Goal: Information Seeking & Learning: Check status

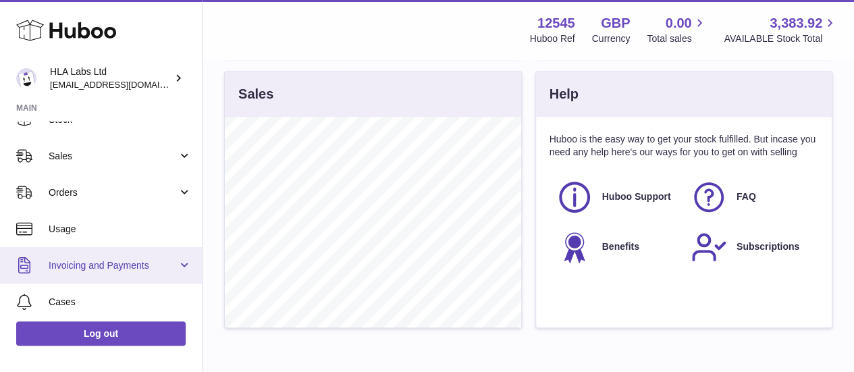
scroll to position [128, 0]
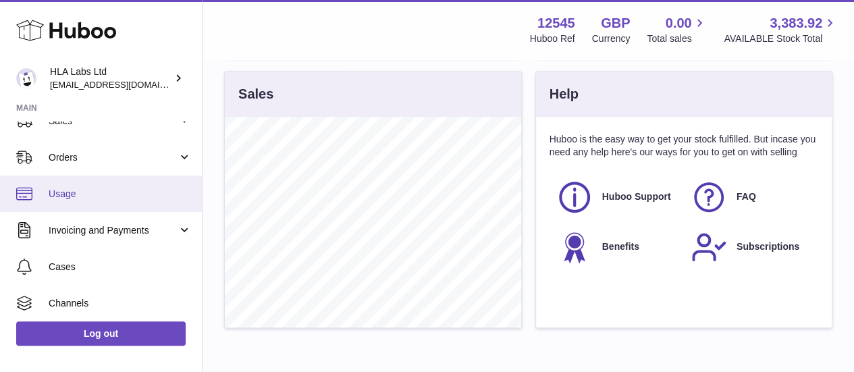
click at [106, 196] on span "Usage" at bounding box center [120, 194] width 143 height 13
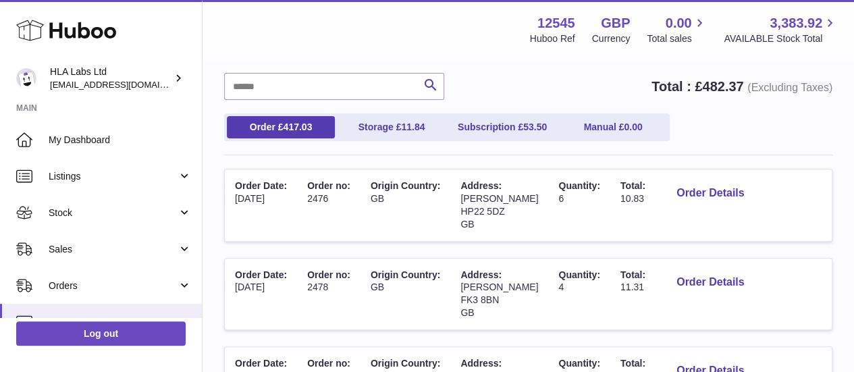
scroll to position [110, 0]
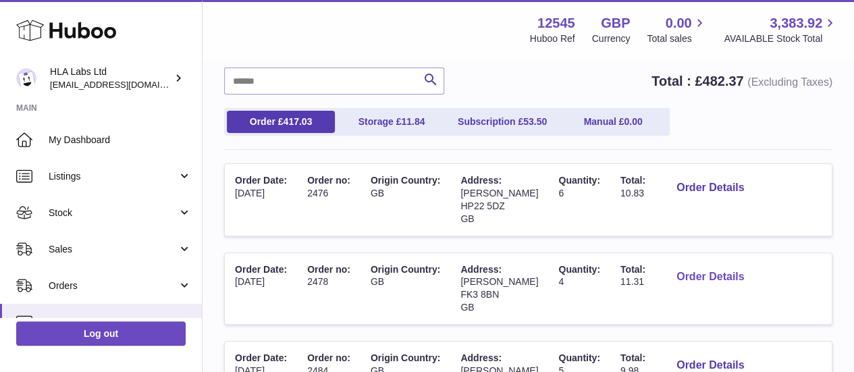
click at [666, 280] on button "Order Details" at bounding box center [710, 277] width 89 height 28
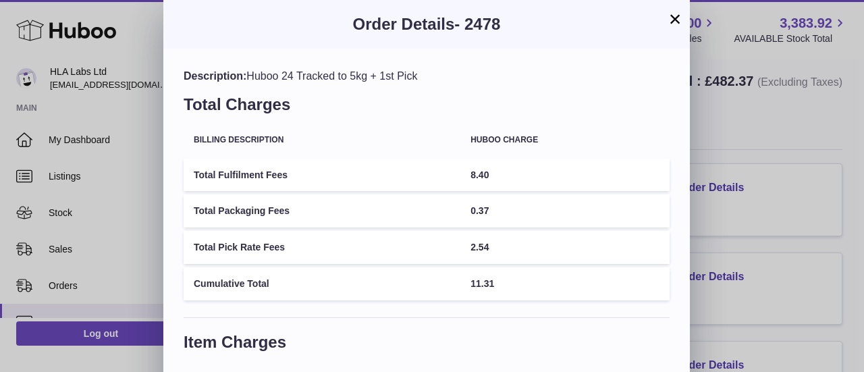
click at [678, 21] on button "×" at bounding box center [675, 19] width 16 height 16
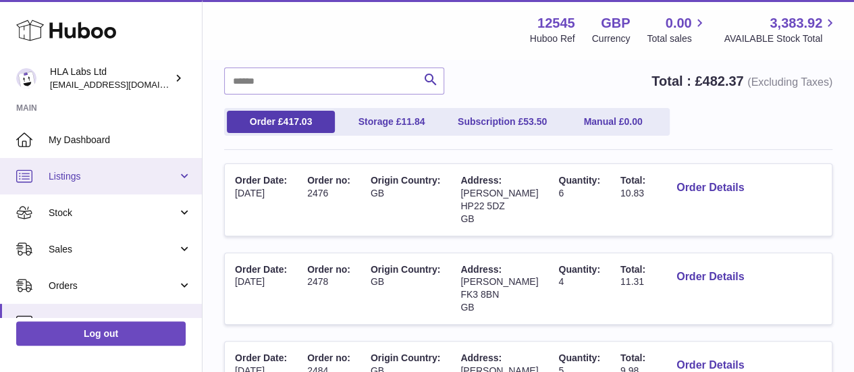
click at [84, 185] on link "Listings" at bounding box center [101, 176] width 202 height 36
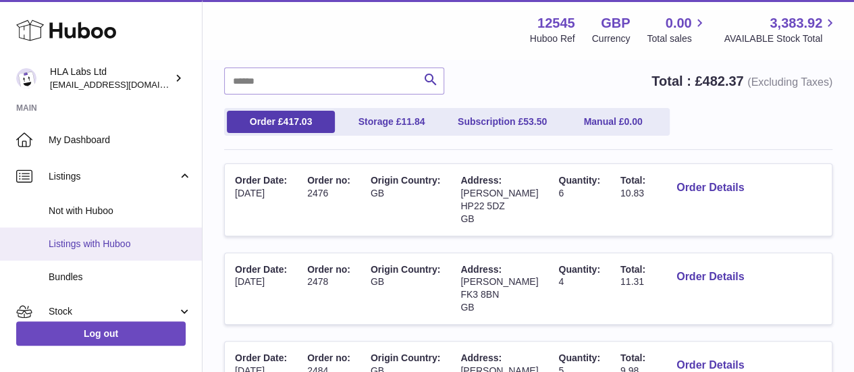
click at [98, 238] on span "Listings with Huboo" at bounding box center [120, 244] width 143 height 13
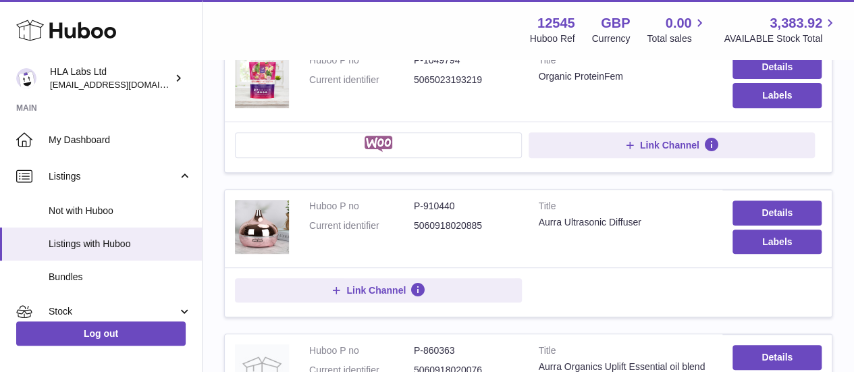
scroll to position [216, 0]
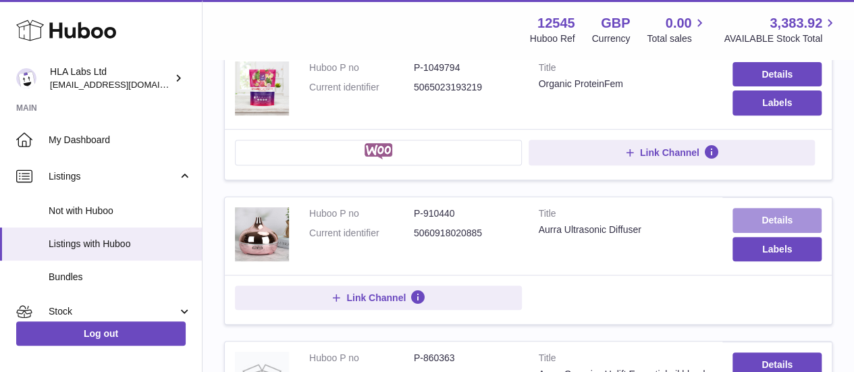
click at [762, 218] on link "Details" at bounding box center [777, 220] width 89 height 24
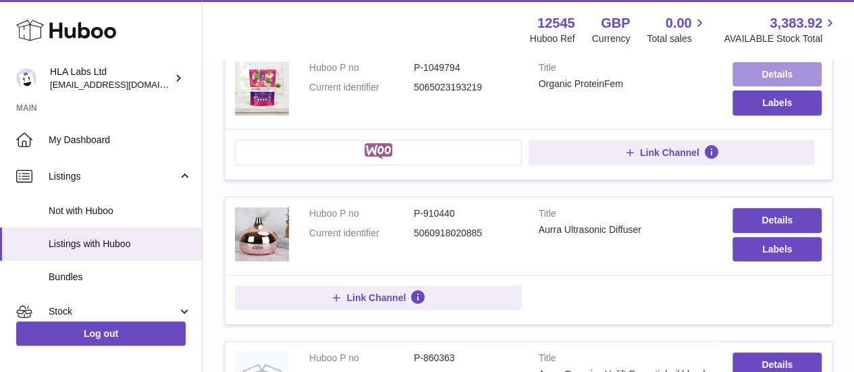
click at [776, 65] on link "Details" at bounding box center [777, 74] width 89 height 24
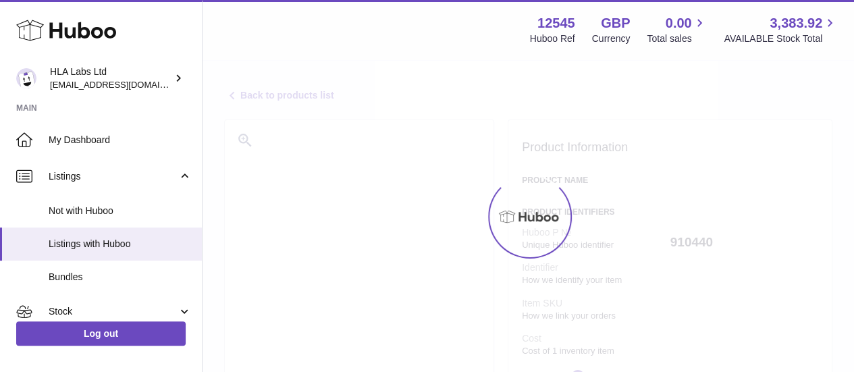
select select "**"
select select "****"
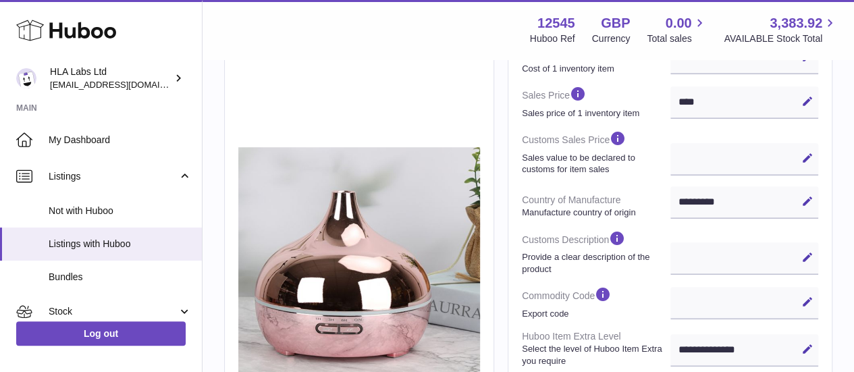
scroll to position [327, 0]
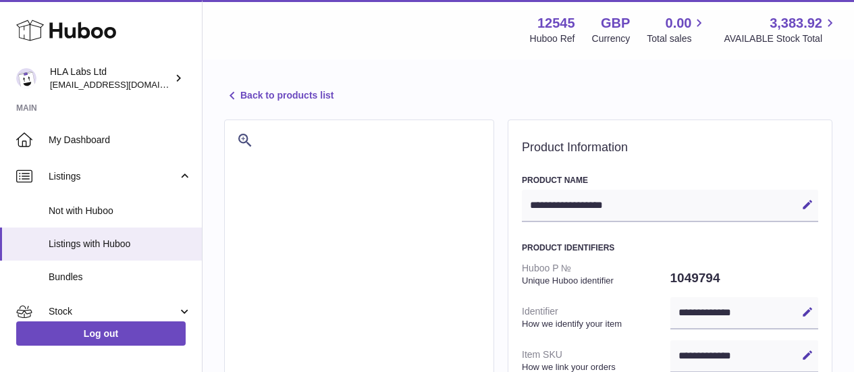
select select "***"
select select "****"
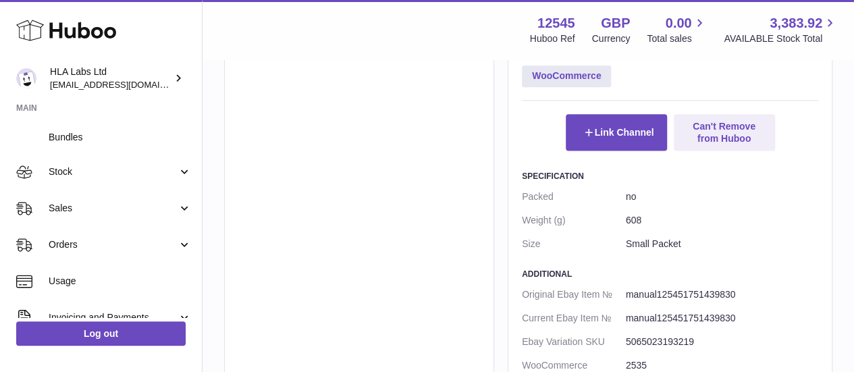
scroll to position [147, 0]
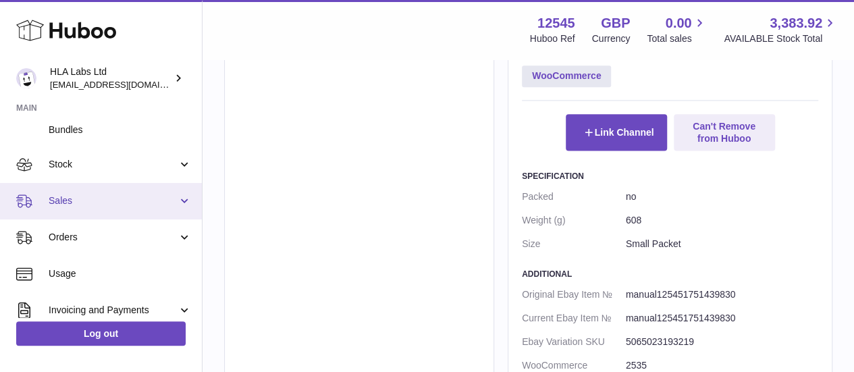
click at [112, 199] on span "Sales" at bounding box center [113, 200] width 129 height 13
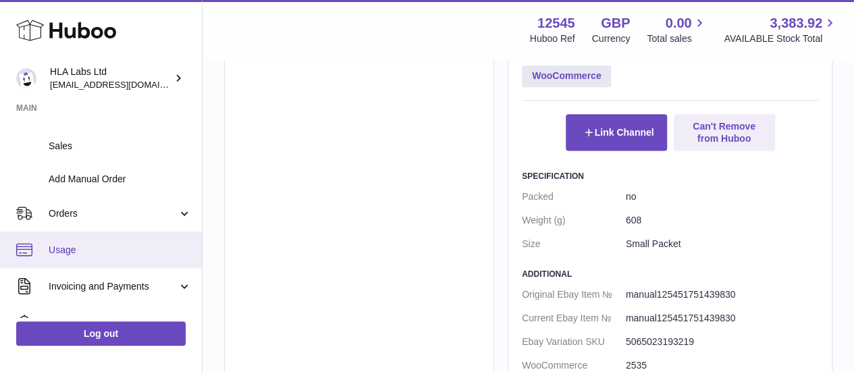
scroll to position [244, 0]
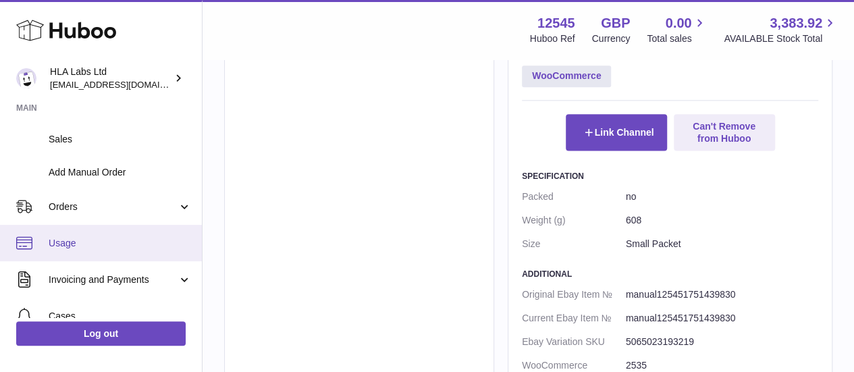
click at [117, 242] on span "Usage" at bounding box center [120, 243] width 143 height 13
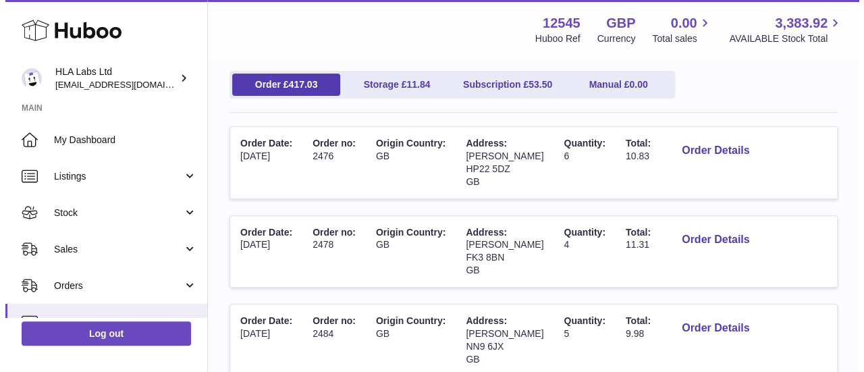
scroll to position [176, 0]
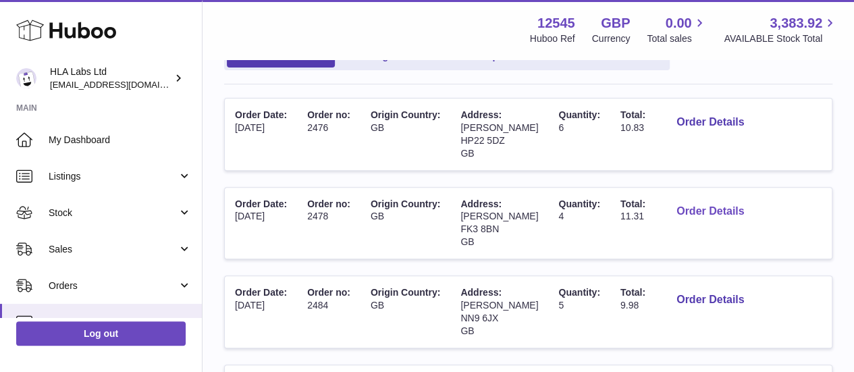
click at [678, 210] on button "Order Details" at bounding box center [710, 212] width 89 height 28
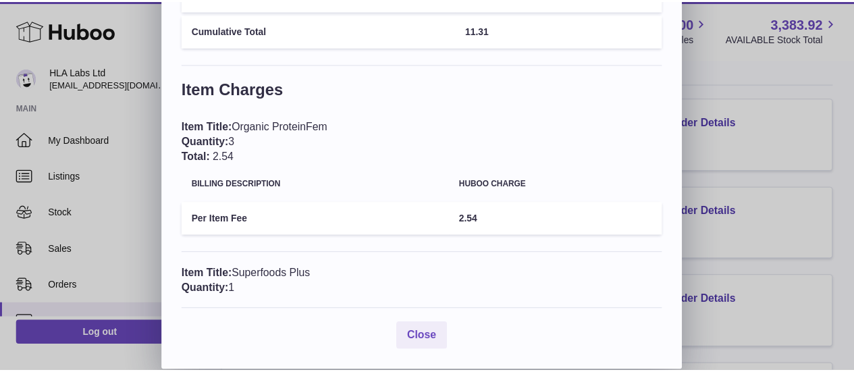
scroll to position [204, 0]
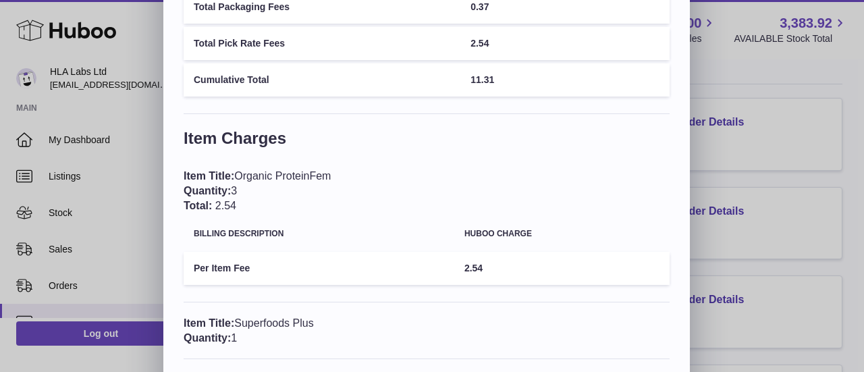
click at [771, 232] on div "× Order Details - 2478 Description: Huboo 24 Tracked to 5kg + 1st Pick Total Ch…" at bounding box center [432, 108] width 864 height 625
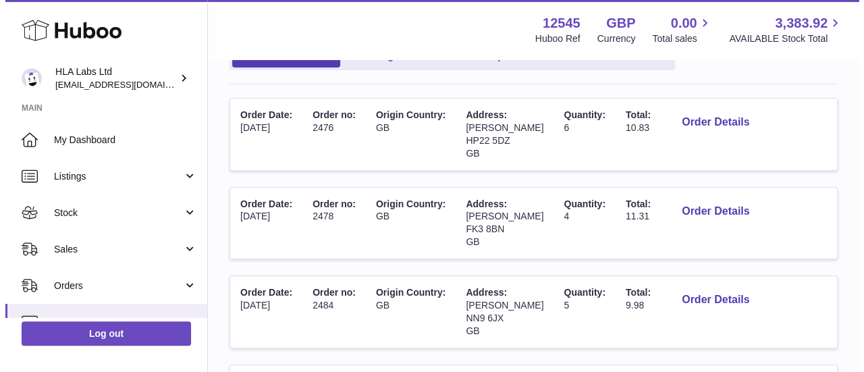
scroll to position [0, 0]
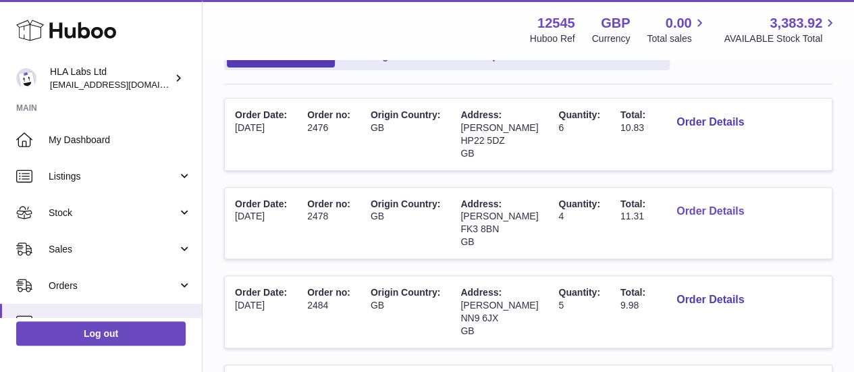
click at [700, 209] on button "Order Details" at bounding box center [710, 212] width 89 height 28
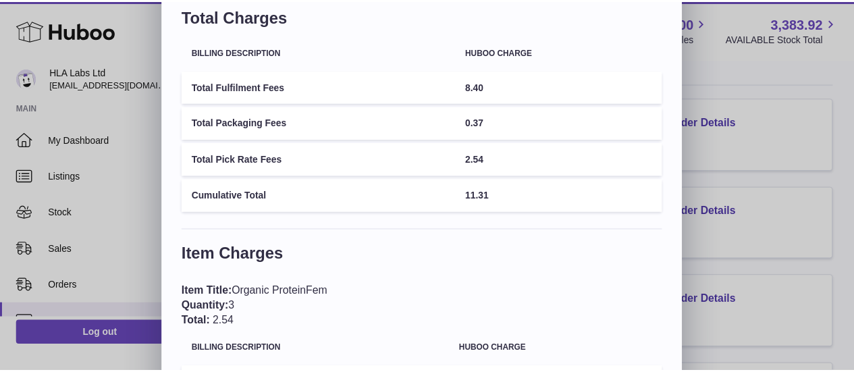
scroll to position [88, 0]
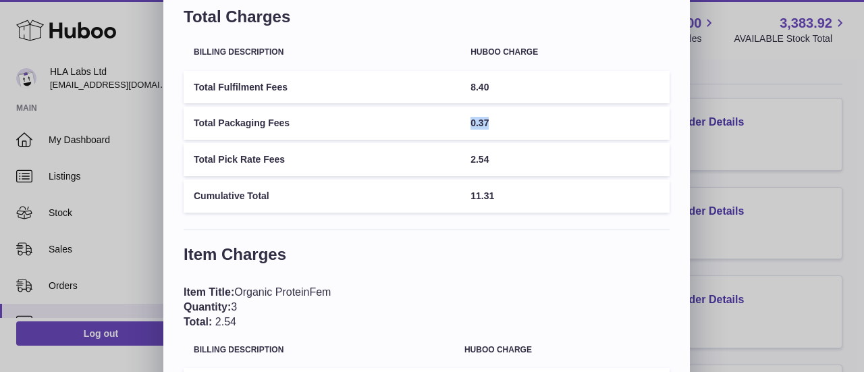
drag, startPoint x: 470, startPoint y: 120, endPoint x: 490, endPoint y: 125, distance: 21.0
click at [490, 125] on td "0.37" at bounding box center [565, 123] width 209 height 33
drag, startPoint x: 475, startPoint y: 155, endPoint x: 502, endPoint y: 160, distance: 27.4
click at [502, 160] on td "2.54" at bounding box center [565, 159] width 209 height 33
click at [506, 160] on td "2.54" at bounding box center [565, 159] width 209 height 33
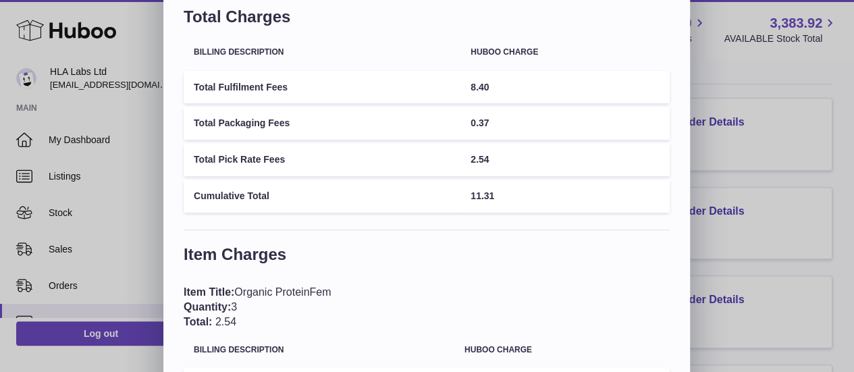
click at [830, 206] on div "× Order Details - 2478 Description: Huboo 24 Tracked to 5kg + 1st Pick Total Ch…" at bounding box center [427, 224] width 854 height 625
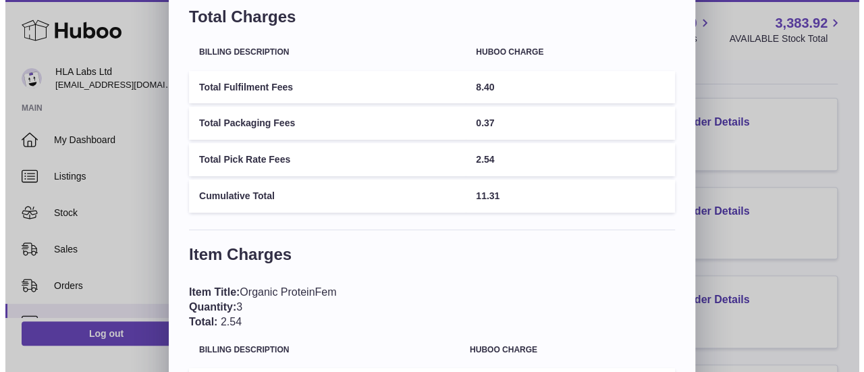
scroll to position [0, 0]
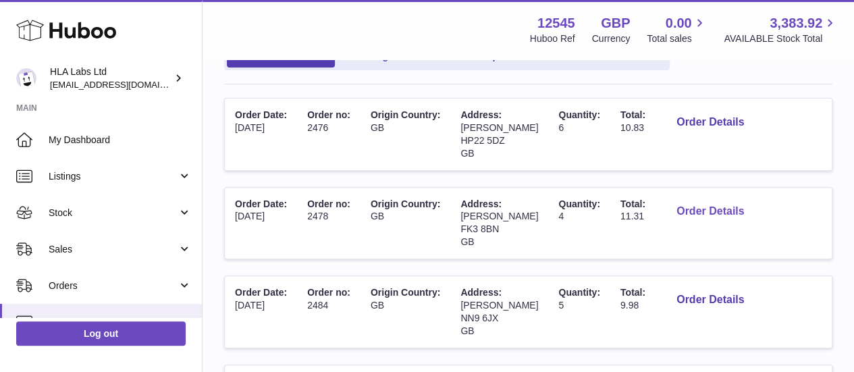
click at [666, 205] on button "Order Details" at bounding box center [710, 212] width 89 height 28
click at [810, 188] on div at bounding box center [427, 186] width 854 height 372
click at [701, 297] on button "Order Details" at bounding box center [710, 300] width 89 height 28
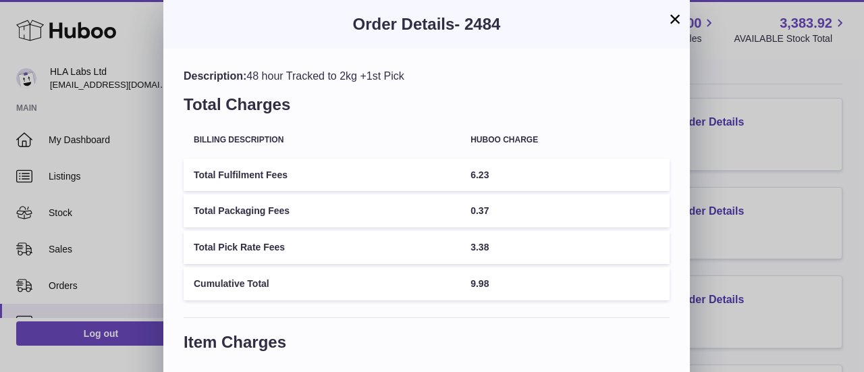
click at [671, 20] on button "×" at bounding box center [675, 19] width 16 height 16
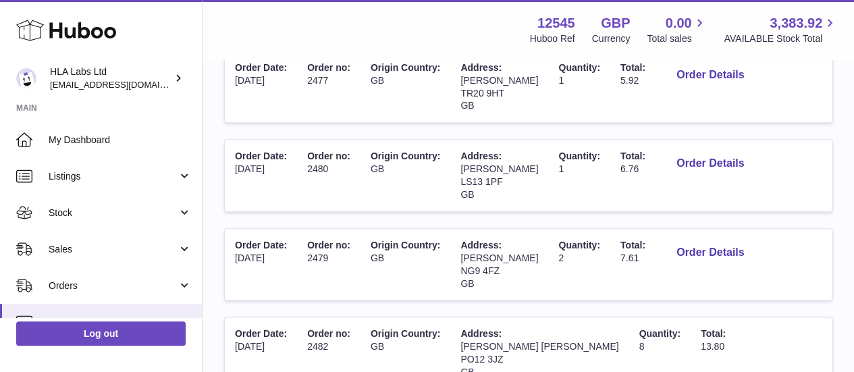
scroll to position [658, 0]
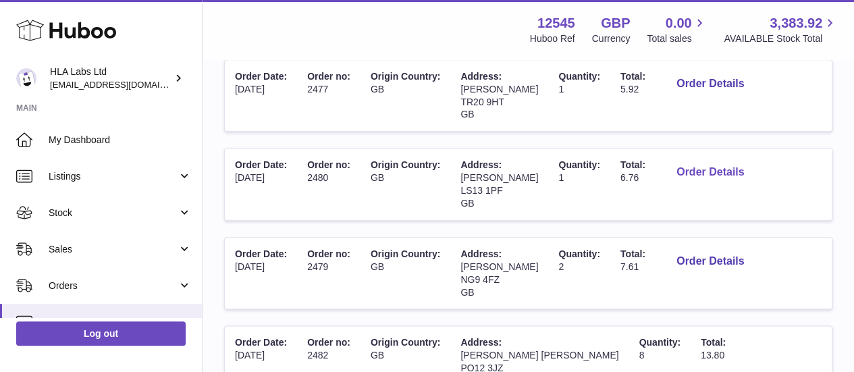
click at [666, 172] on button "Order Details" at bounding box center [710, 173] width 89 height 28
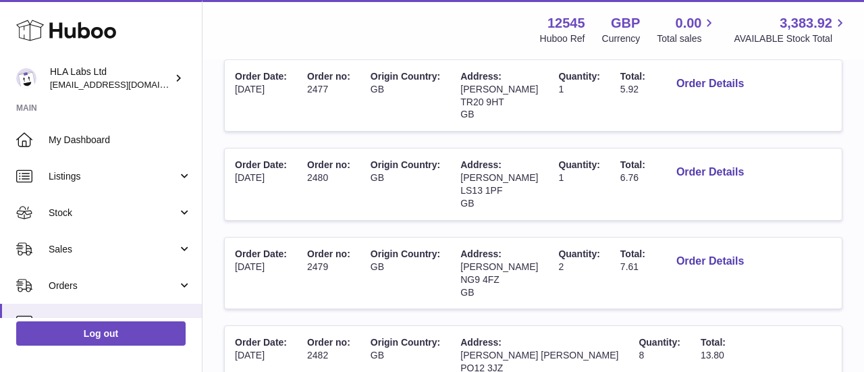
click at [749, 179] on div at bounding box center [432, 186] width 864 height 372
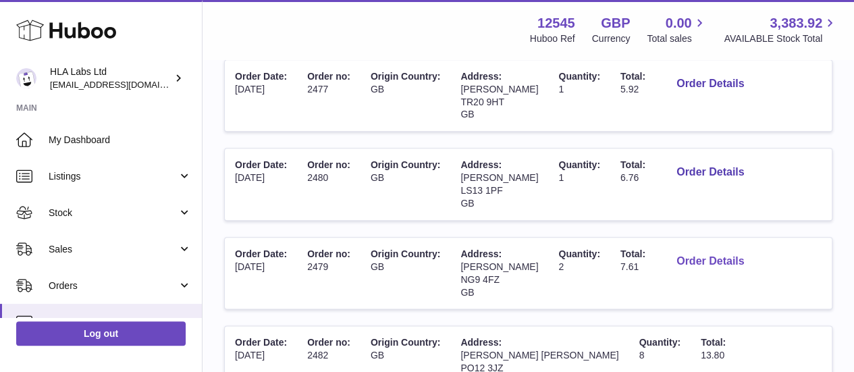
click at [677, 261] on button "Order Details" at bounding box center [710, 262] width 89 height 28
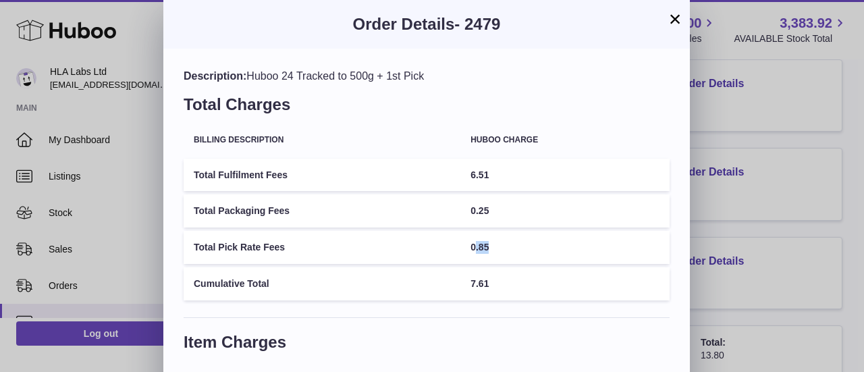
drag, startPoint x: 477, startPoint y: 243, endPoint x: 506, endPoint y: 253, distance: 31.2
click at [506, 253] on td "0.85" at bounding box center [565, 247] width 209 height 33
click at [674, 22] on button "×" at bounding box center [675, 19] width 16 height 16
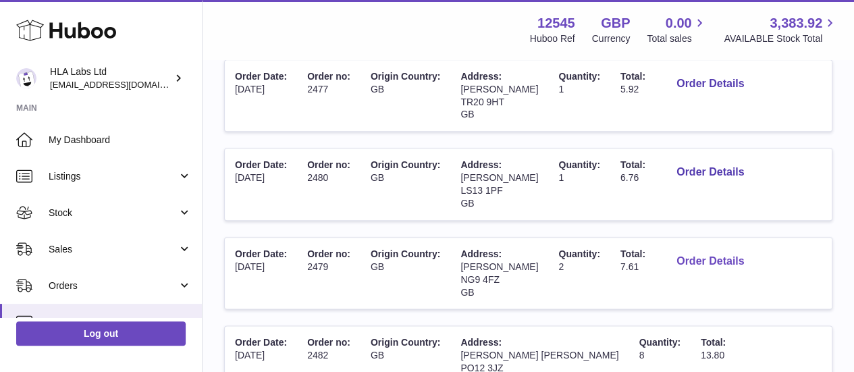
click at [693, 255] on button "Order Details" at bounding box center [710, 262] width 89 height 28
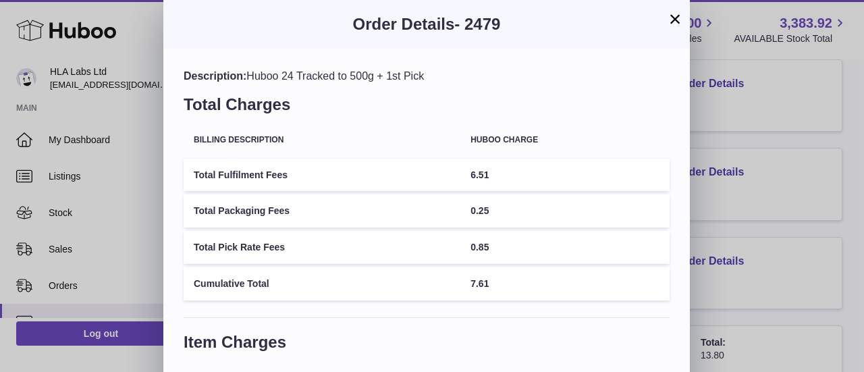
click at [674, 18] on button "×" at bounding box center [675, 19] width 16 height 16
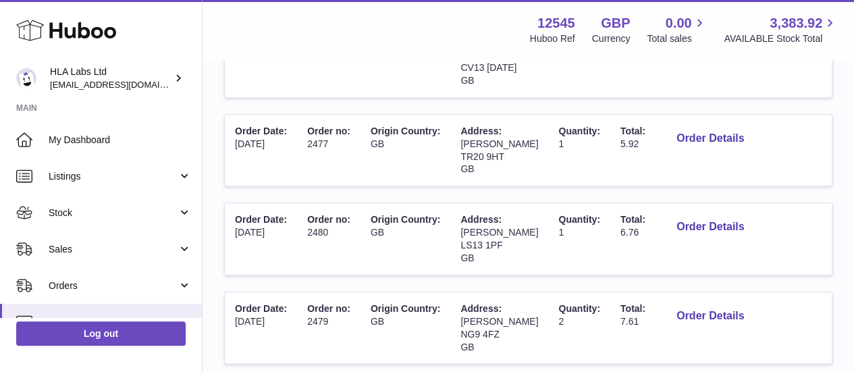
scroll to position [587, 0]
